Goal: Task Accomplishment & Management: Complete application form

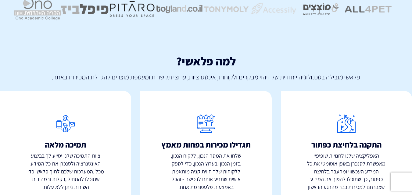
scroll to position [357, 0]
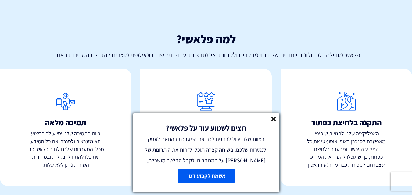
click at [260, 83] on div "תגדילו מכירות בפחות מאמץ שלחו את המסר הנכון, ללקוח הנכון, בזמן הנכון ובערוץ הנכ…" at bounding box center [205, 127] width 131 height 117
click at [275, 118] on line at bounding box center [273, 119] width 4 height 4
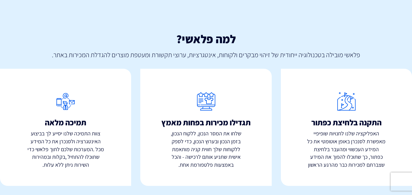
click at [66, 148] on p "צוות התמיכה שלנו יסייע לך בביצוע האינטגרציה ולסנכרן את כל המידע מכל .המערכות של…" at bounding box center [65, 149] width 131 height 39
click at [195, 155] on p "שלחו את המסר הנכון, ללקוח הנכון, בזמן הנכון ובערוץ הנכון, כדי לספק ללקוחות שלך …" at bounding box center [205, 149] width 131 height 39
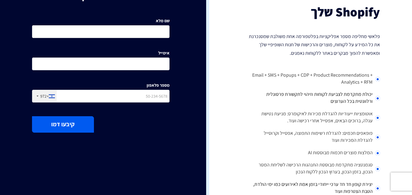
scroll to position [53, 0]
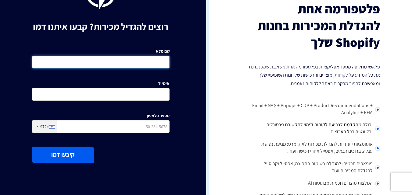
click at [147, 64] on input "שם מלא" at bounding box center [100, 62] width 137 height 13
type input "[PERSON_NAME]"
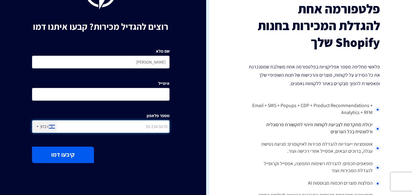
type input "0502210281"
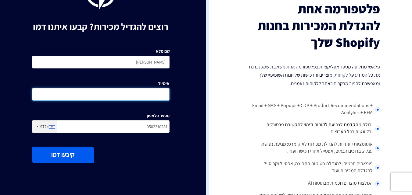
click at [161, 93] on input "אימייל" at bounding box center [100, 94] width 137 height 13
type input "[EMAIL_ADDRESS][DOMAIN_NAME]"
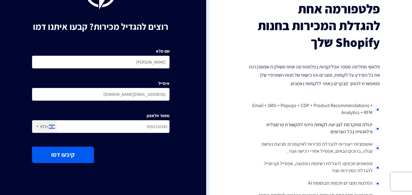
click at [62, 160] on button "קיבעו דמו" at bounding box center [63, 155] width 62 height 16
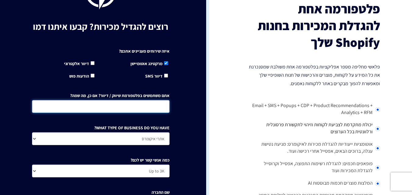
click at [129, 104] on input "אתם משתמשים בפלטפורמת שיווק / דיוור? אם כן, מה שמה?" at bounding box center [100, 106] width 137 height 13
type input "ש"
type input "a"
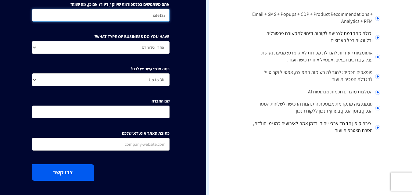
scroll to position [175, 0]
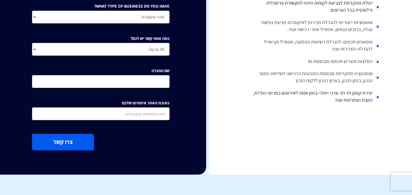
type input "site123"
click at [118, 113] on input "כתובת האתר אינטרנט שלכם" at bounding box center [100, 114] width 137 height 13
click at [68, 137] on button "צרו קשר" at bounding box center [63, 142] width 62 height 16
click at [140, 83] on input "שם החברה" at bounding box center [100, 81] width 137 height 13
click at [147, 84] on input "t" at bounding box center [100, 81] width 137 height 13
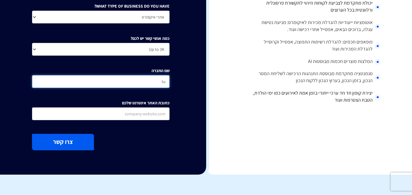
type input "t"
type input "אונדינה"
click at [69, 139] on button "צרו קשר" at bounding box center [63, 142] width 62 height 16
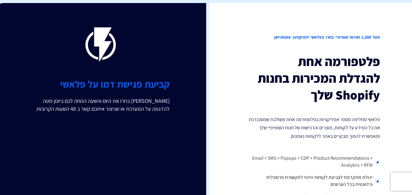
scroll to position [61, 0]
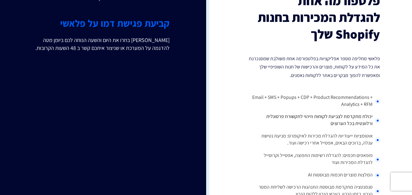
click at [194, 55] on div "רוצים להגדיל מכירות? קבעו איתנו דמו קביעת פגישת דמו על פלאשי [PERSON_NAME] בחרו…" at bounding box center [100, 95] width 211 height 306
